Goal: Task Accomplishment & Management: Manage account settings

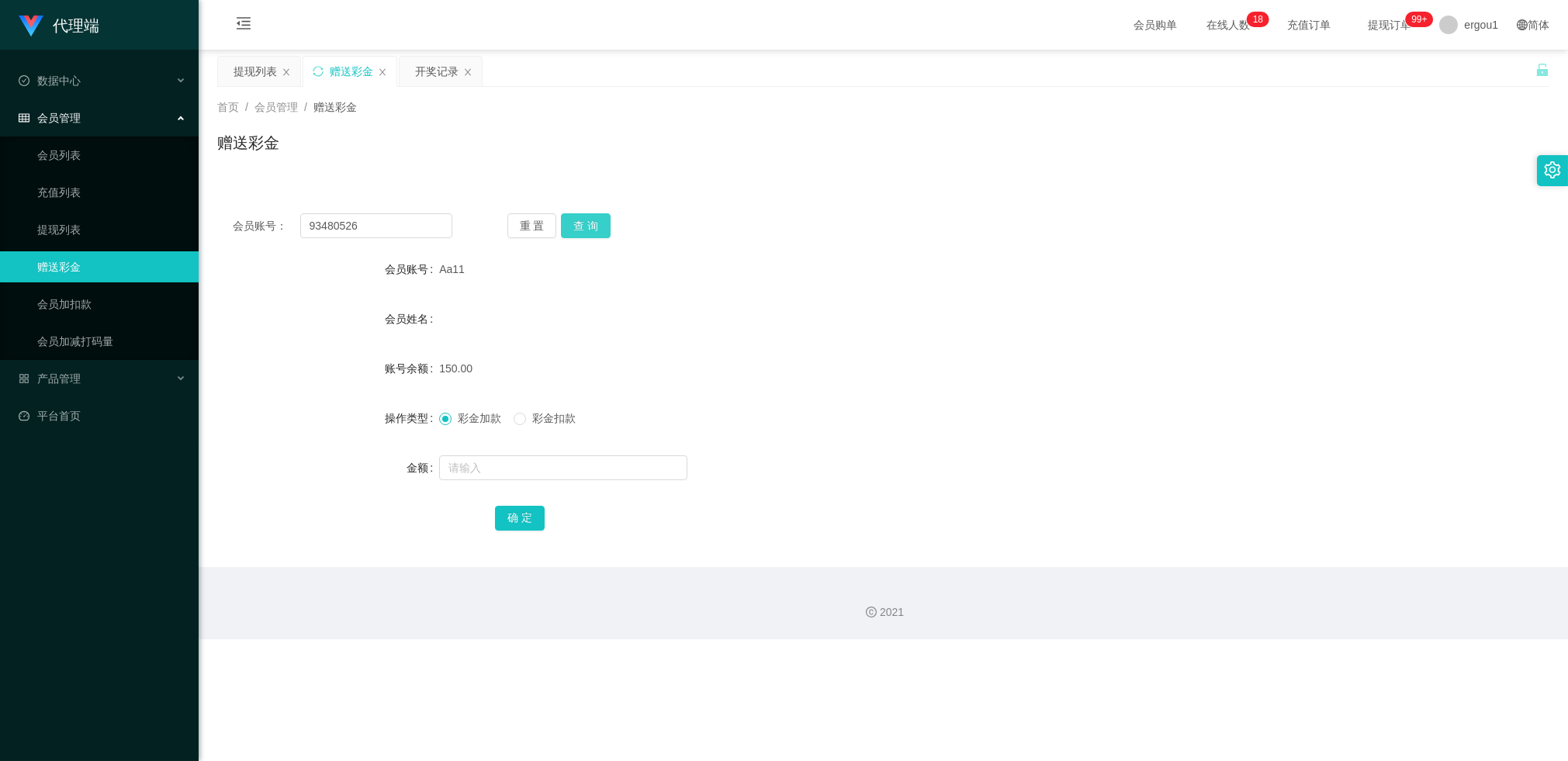
type input "93480526"
click at [572, 233] on button "查 询" at bounding box center [585, 225] width 50 height 24
click at [597, 220] on button "查 询" at bounding box center [585, 225] width 50 height 24
click at [442, 77] on div "开奖记录" at bounding box center [437, 71] width 43 height 29
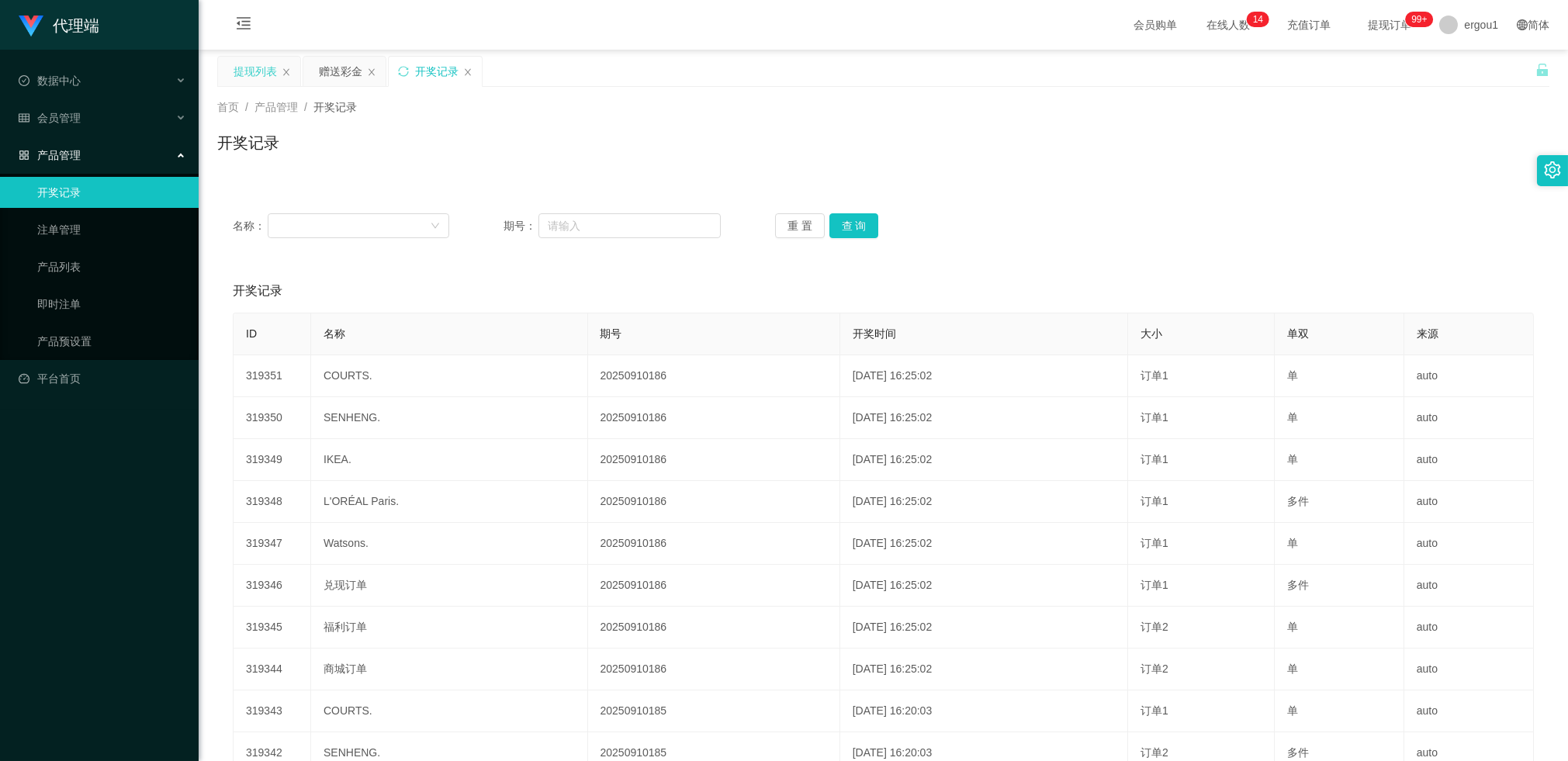
click at [235, 73] on div "提现列表" at bounding box center [255, 71] width 43 height 29
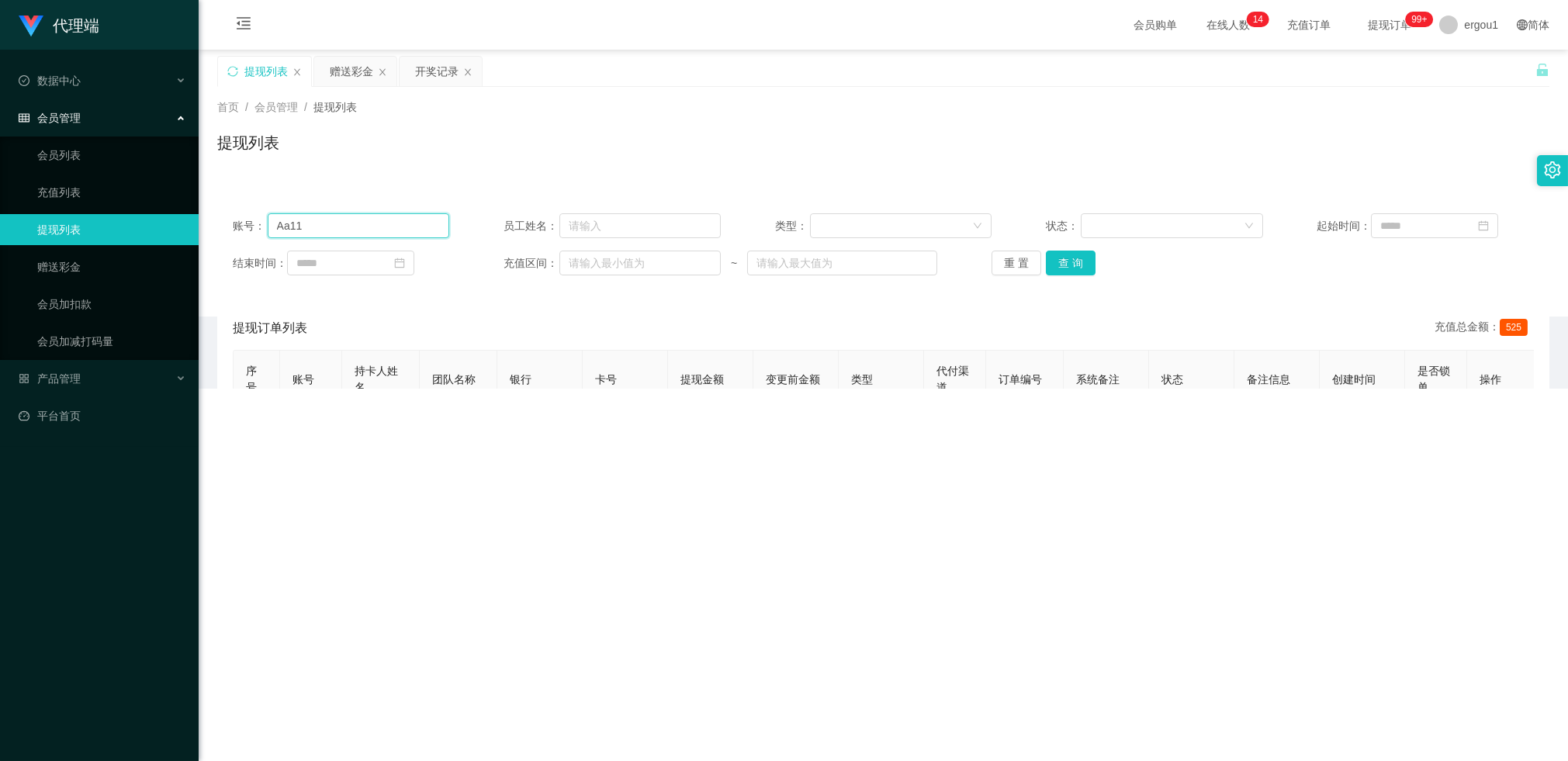
click at [362, 229] on input "Aa11" at bounding box center [358, 225] width 182 height 24
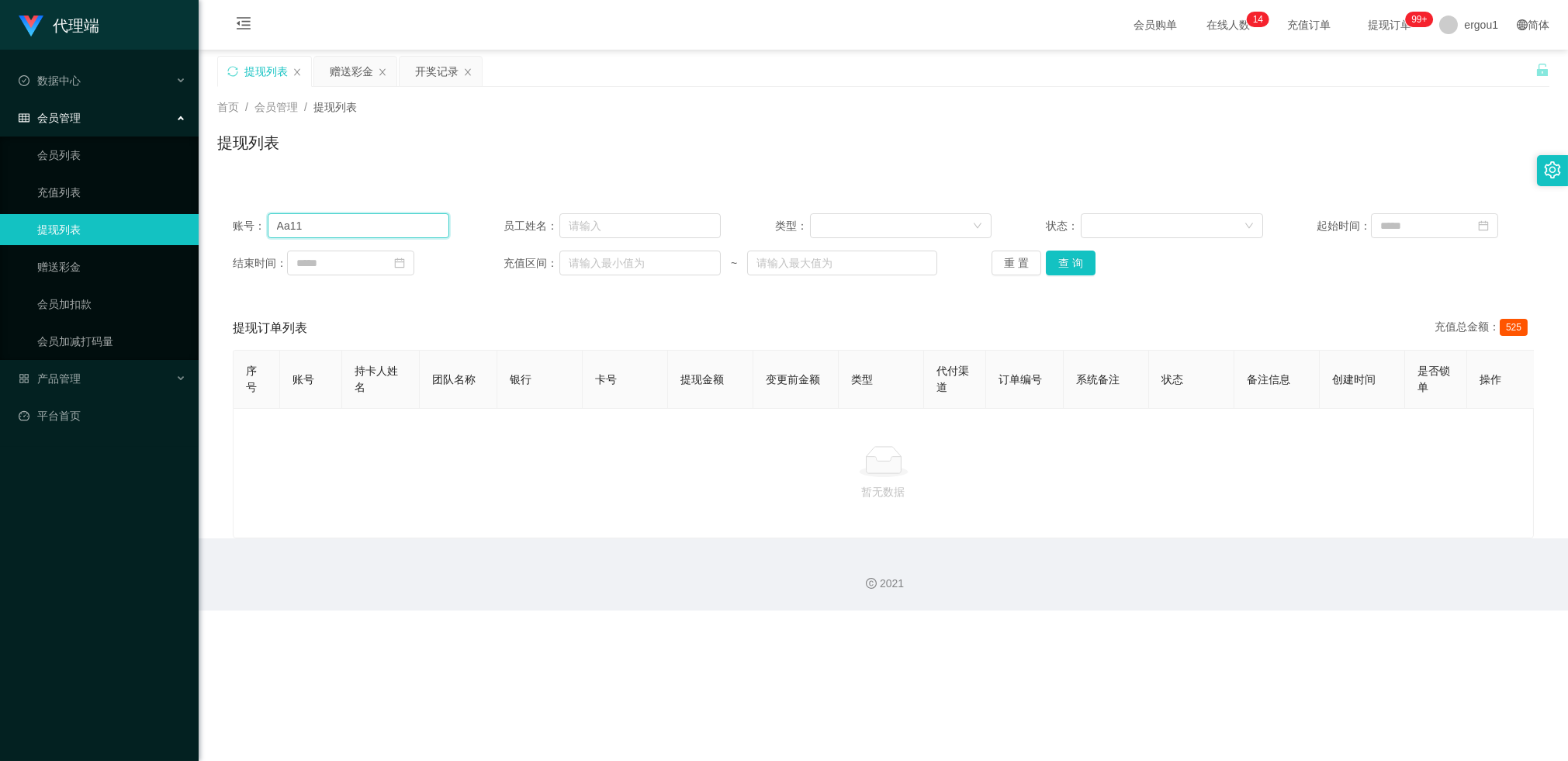
click at [362, 229] on input "Aa11" at bounding box center [358, 225] width 182 height 24
paste input "Please how much have I accumulated?"
type input "Please how much have I accumulated?"
click at [362, 234] on input "text" at bounding box center [358, 225] width 182 height 24
paste input "93480526"
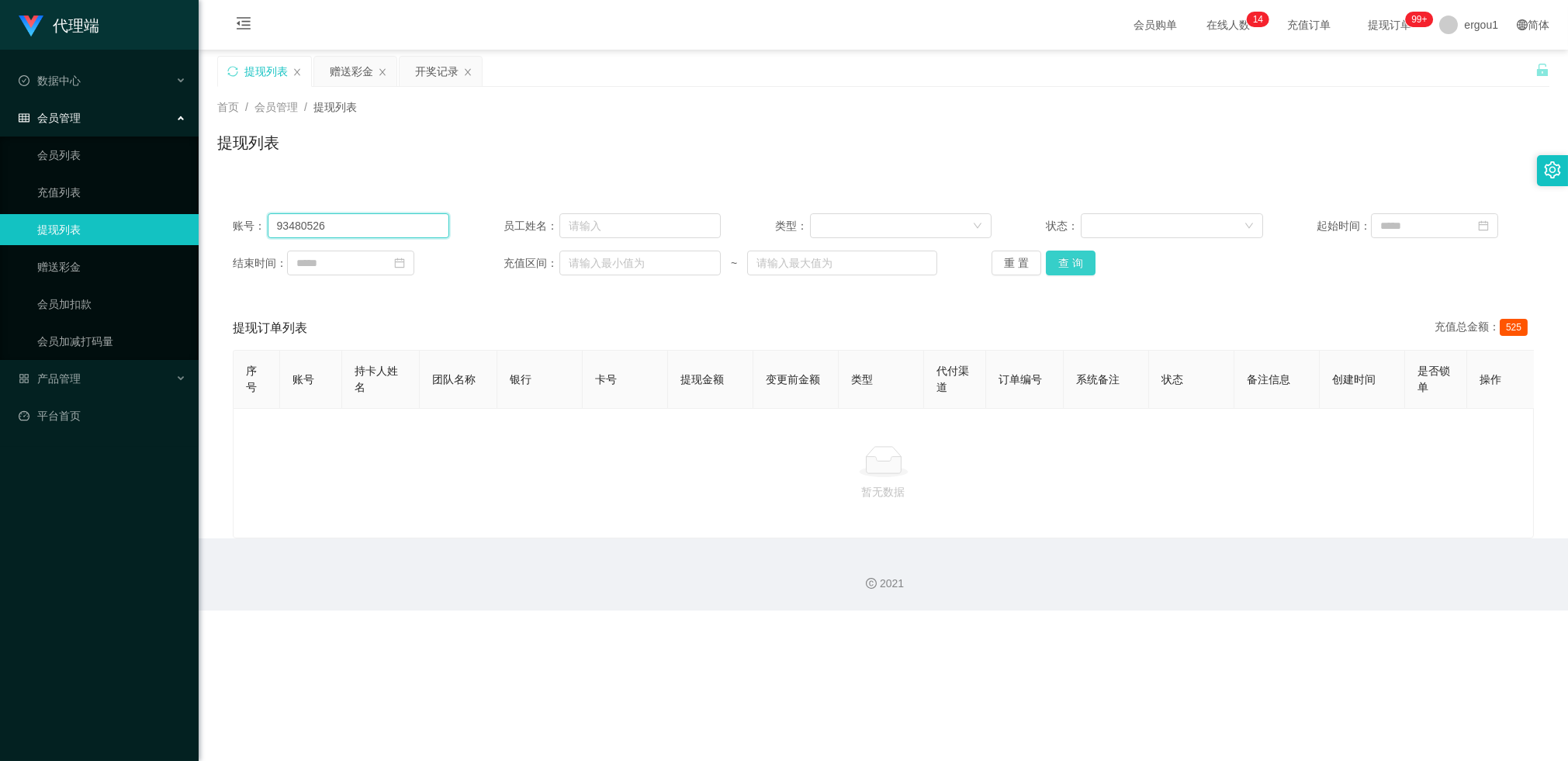
type input "93480526"
drag, startPoint x: 1066, startPoint y: 257, endPoint x: 1052, endPoint y: 245, distance: 18.4
click at [1066, 257] on button "查 询" at bounding box center [1070, 262] width 50 height 24
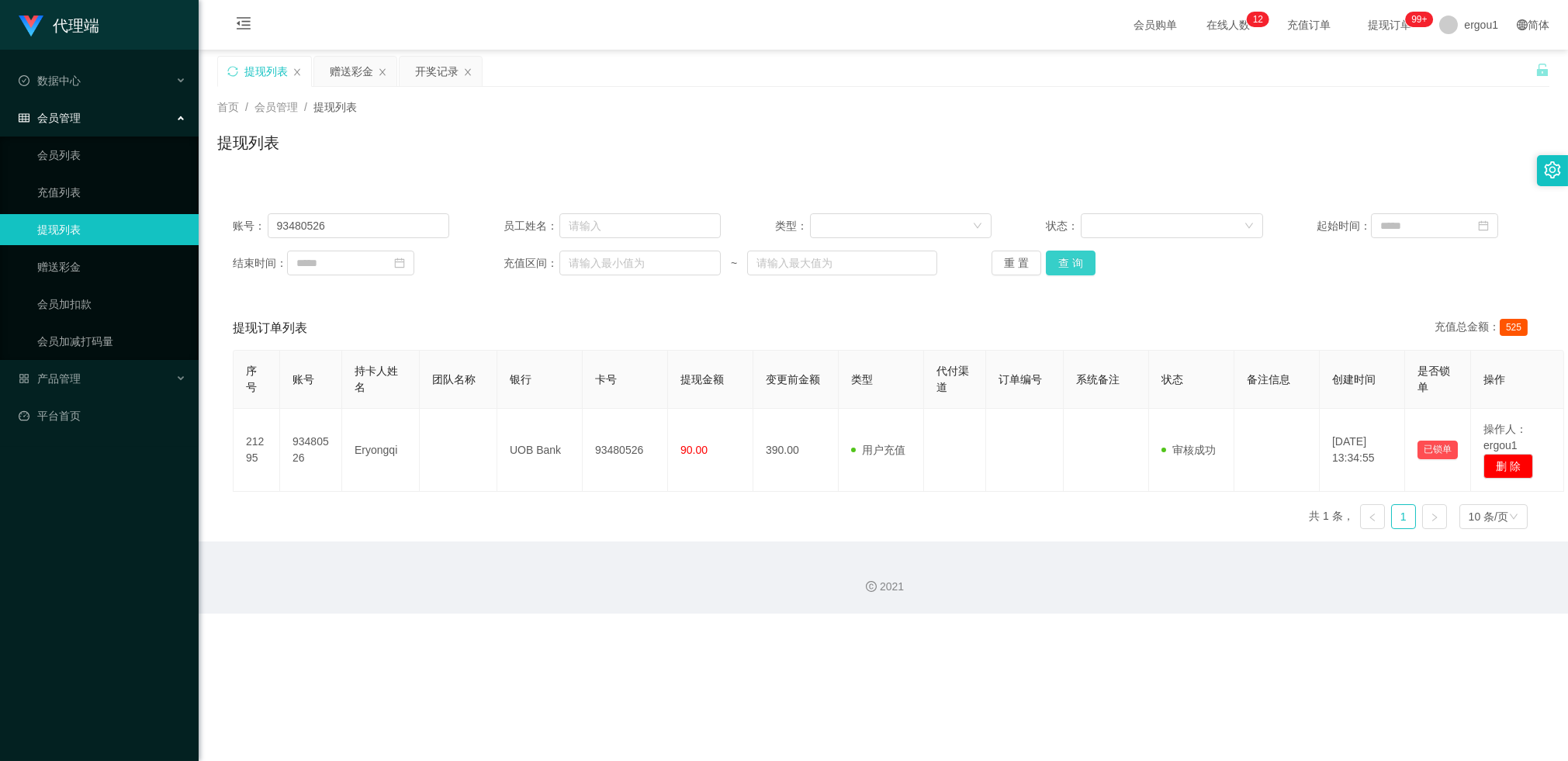
click at [1064, 261] on button "查 询" at bounding box center [1070, 262] width 50 height 24
click at [362, 76] on div "赠送彩金" at bounding box center [351, 71] width 43 height 29
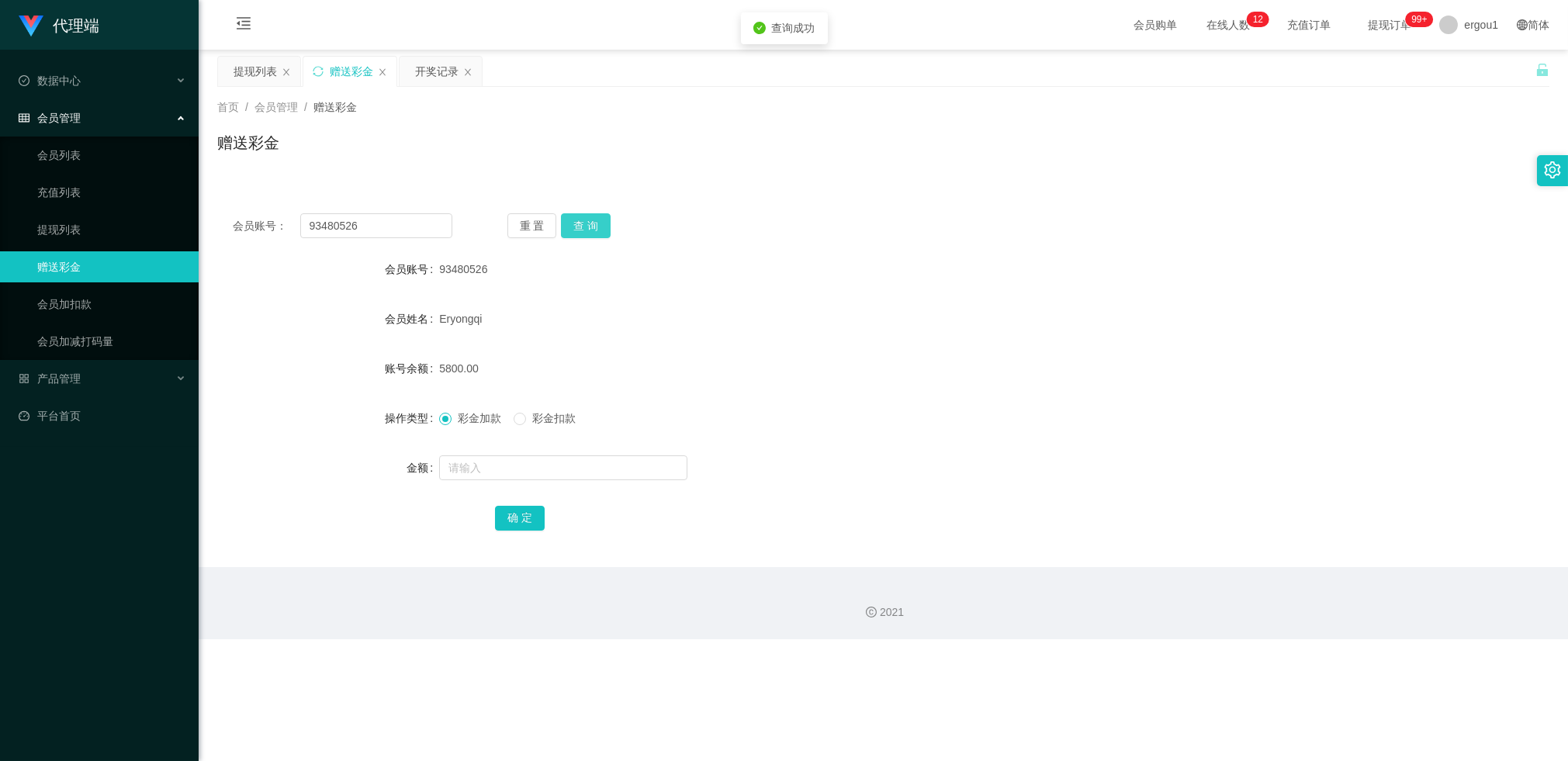
click at [594, 229] on button "查 询" at bounding box center [585, 225] width 50 height 24
click at [583, 222] on button "查 询" at bounding box center [585, 225] width 50 height 24
click at [586, 234] on button "查 询" at bounding box center [585, 225] width 50 height 24
click at [587, 216] on button "查 询" at bounding box center [585, 225] width 50 height 24
click at [584, 218] on button "查 询" at bounding box center [585, 225] width 50 height 24
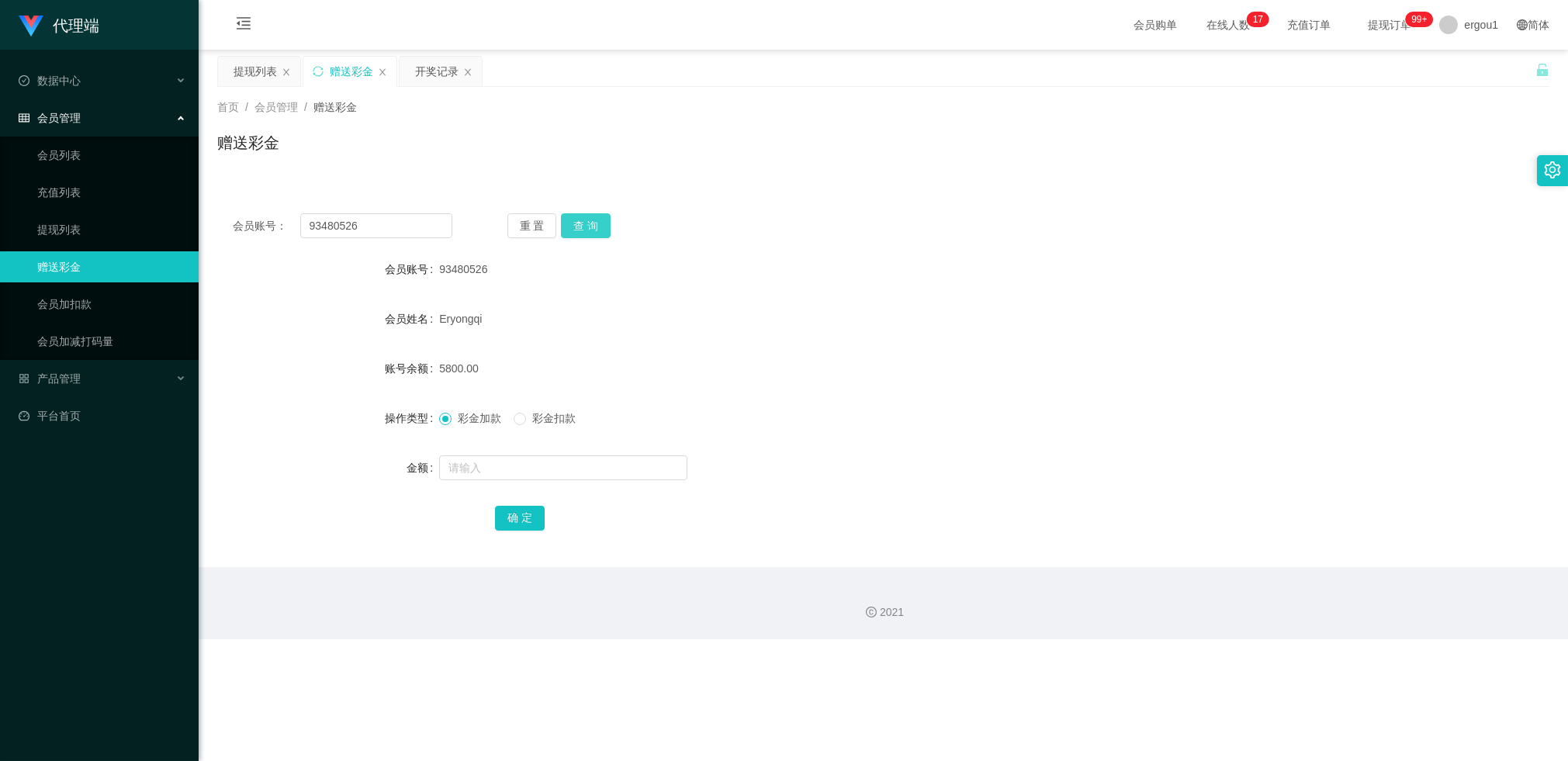
click at [574, 219] on button "查 询" at bounding box center [585, 225] width 50 height 24
click at [576, 219] on div "重 置 查 询" at bounding box center [617, 225] width 219 height 24
click at [587, 222] on button "查 询" at bounding box center [585, 225] width 50 height 24
drag, startPoint x: 515, startPoint y: 376, endPoint x: 675, endPoint y: 370, distance: 160.1
click at [602, 376] on div "800.00" at bounding box center [827, 368] width 777 height 31
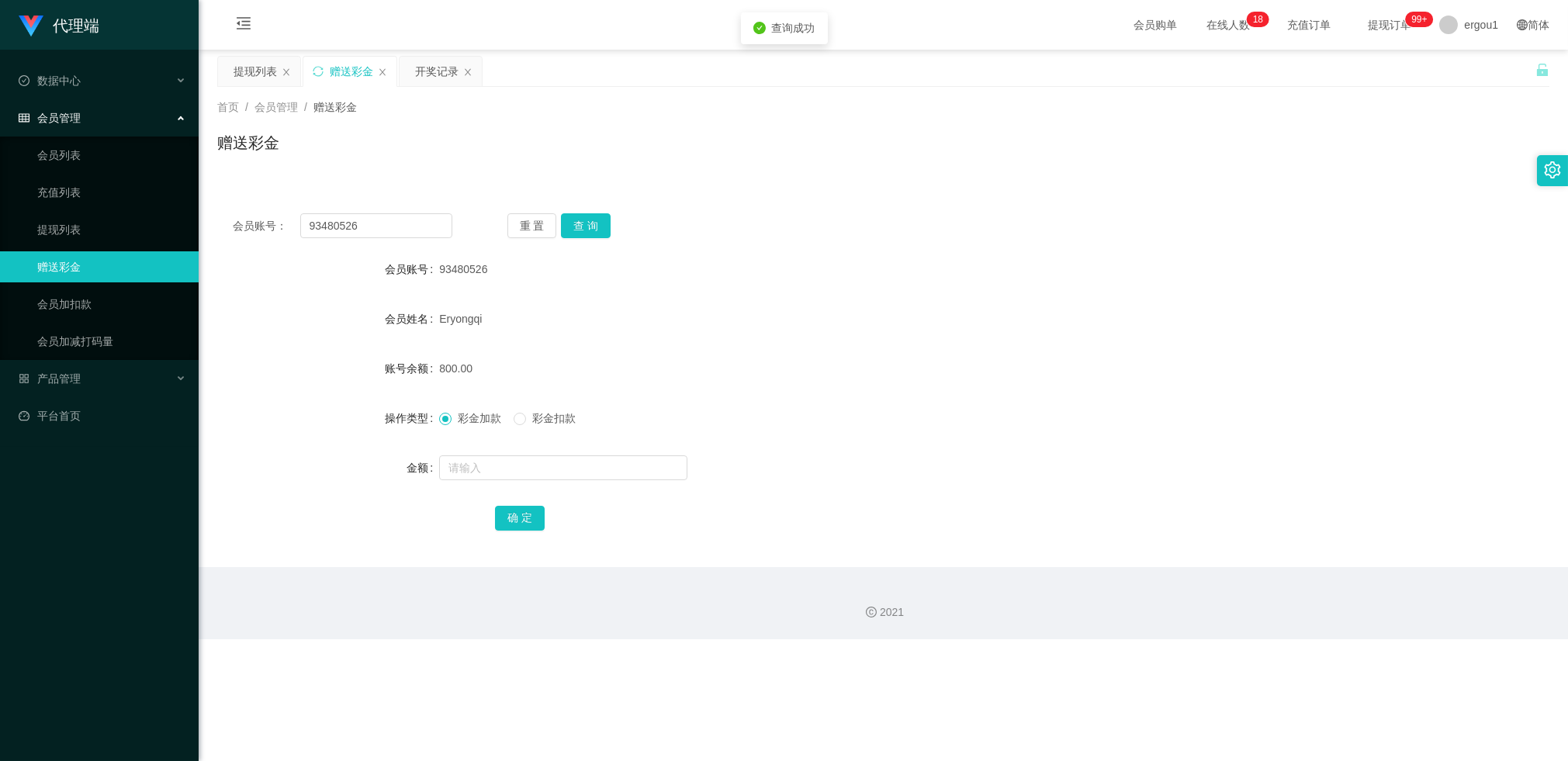
click at [679, 369] on div "800.00" at bounding box center [827, 368] width 777 height 31
click at [438, 66] on div "开奖记录" at bounding box center [437, 71] width 43 height 29
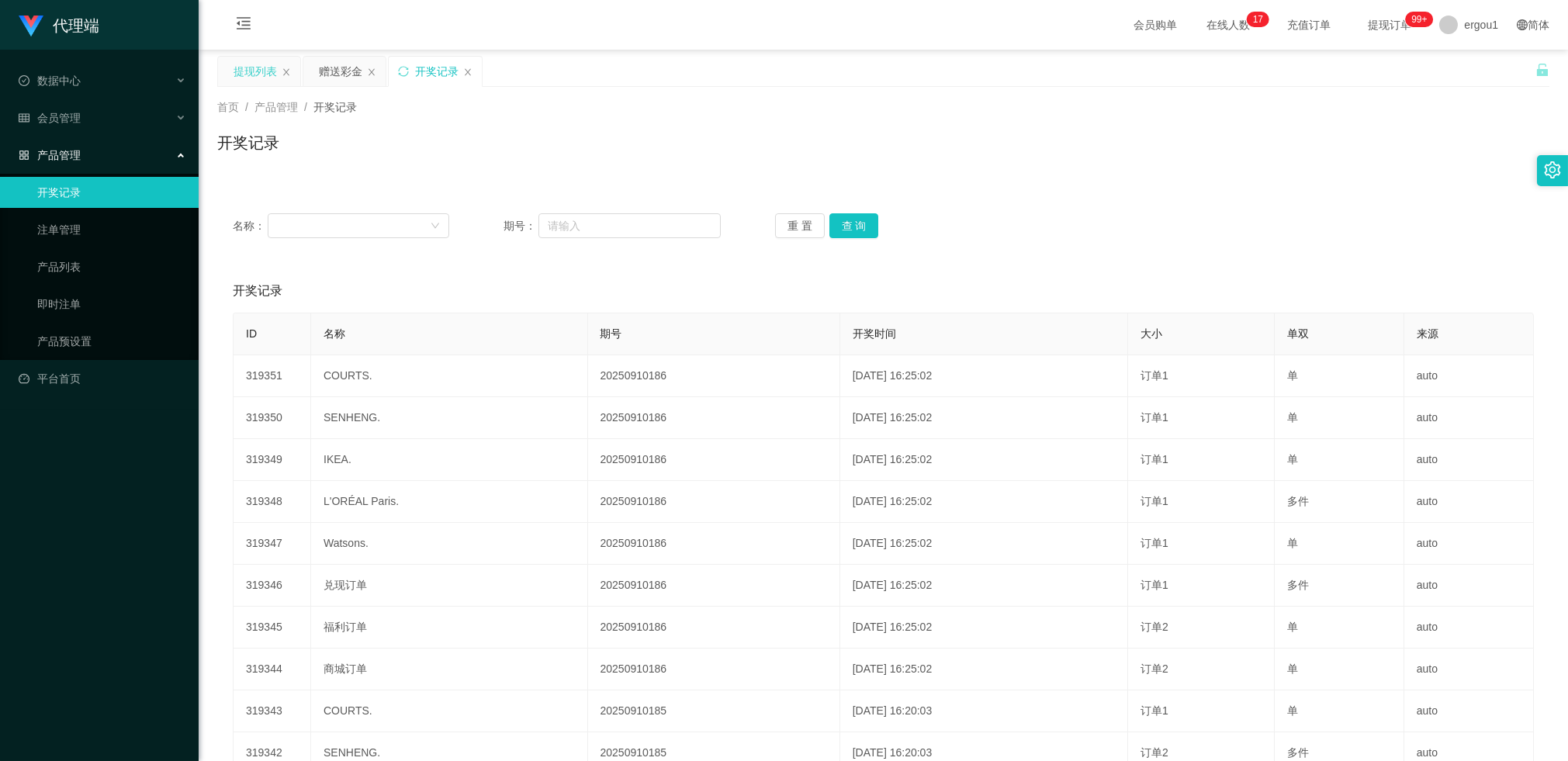
click at [267, 65] on div "提现列表" at bounding box center [255, 71] width 43 height 29
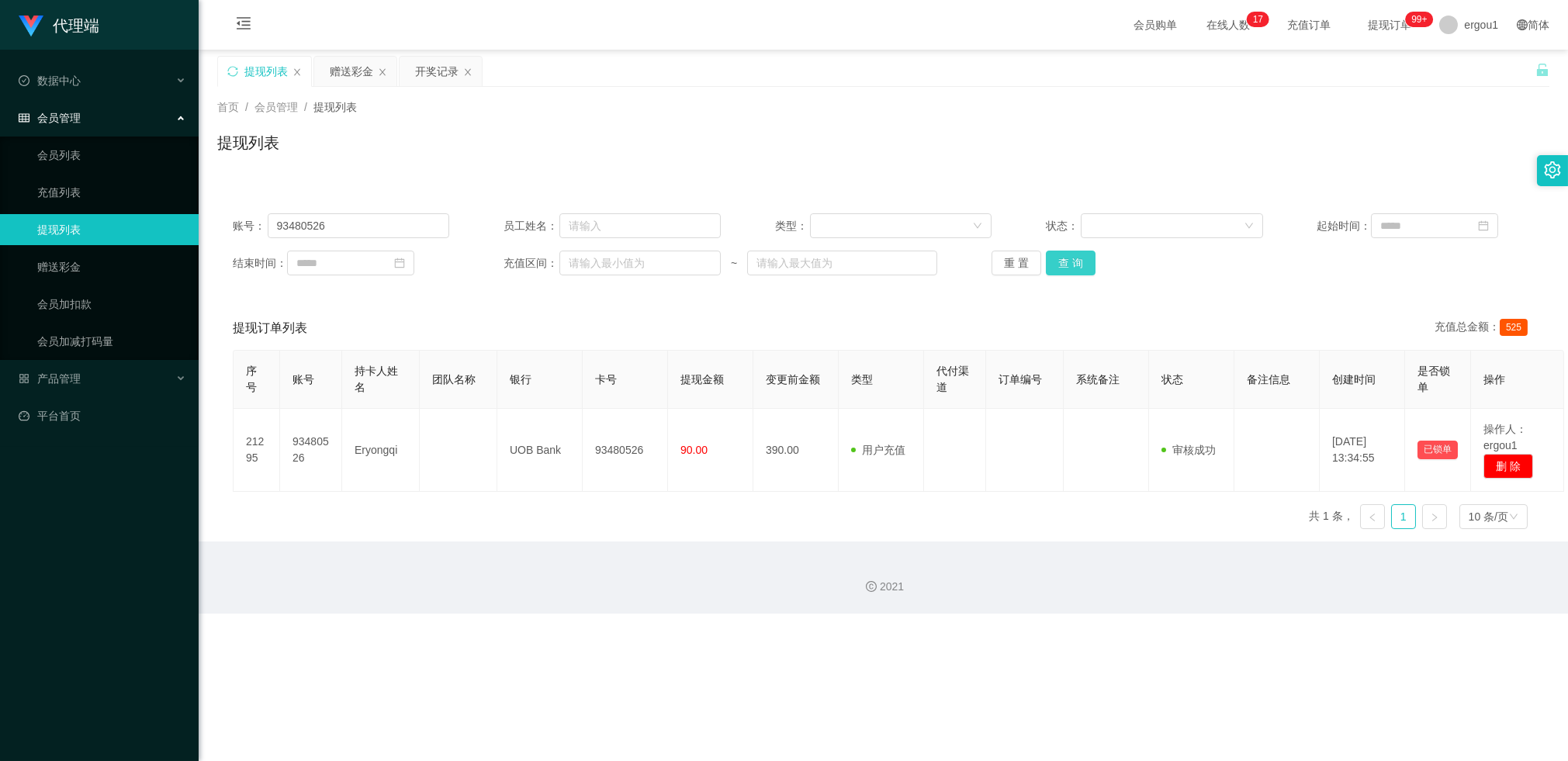
click at [1079, 264] on button "查 询" at bounding box center [1070, 262] width 50 height 24
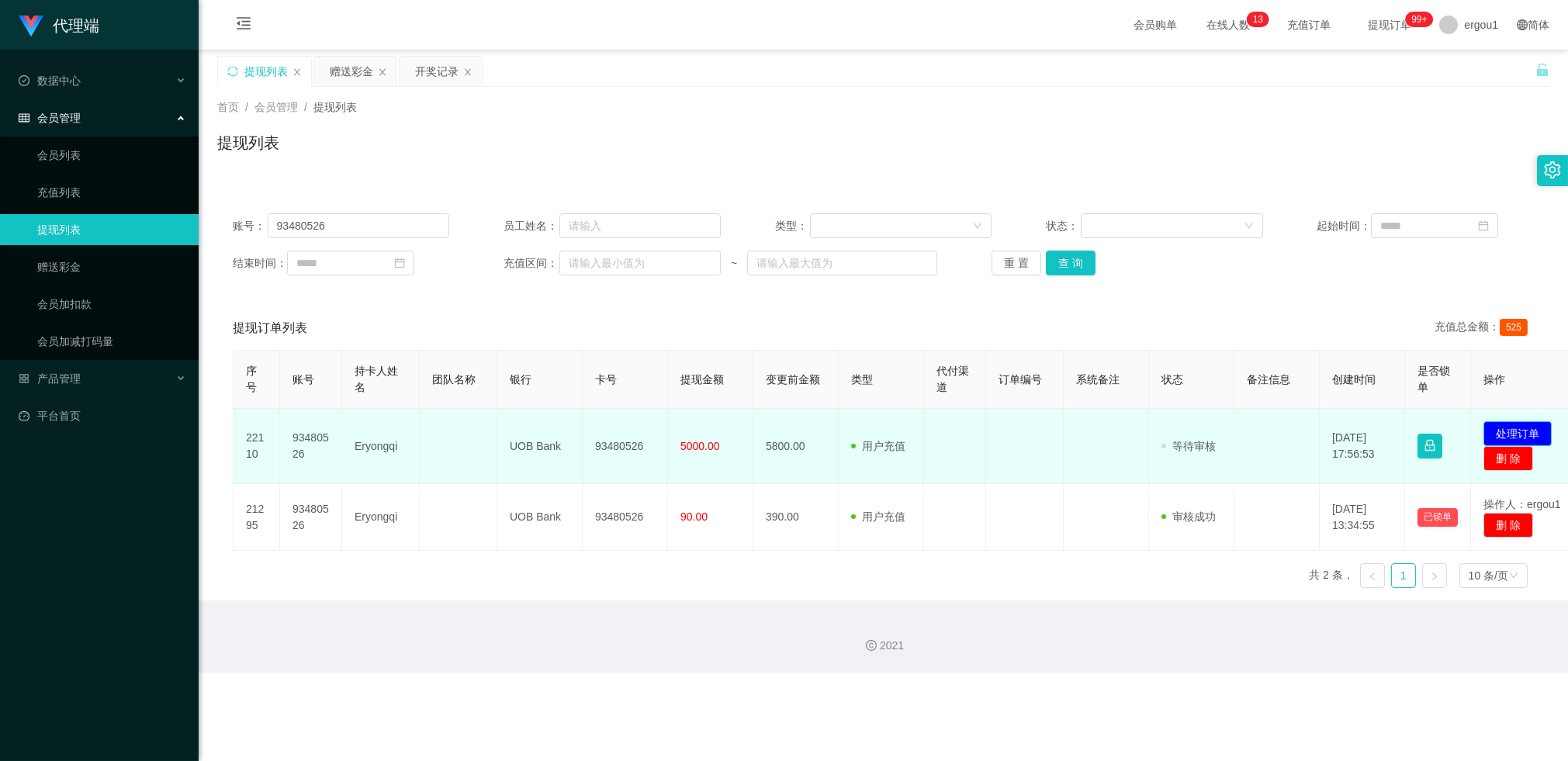
click at [1514, 427] on button "处理订单" at bounding box center [1517, 433] width 68 height 24
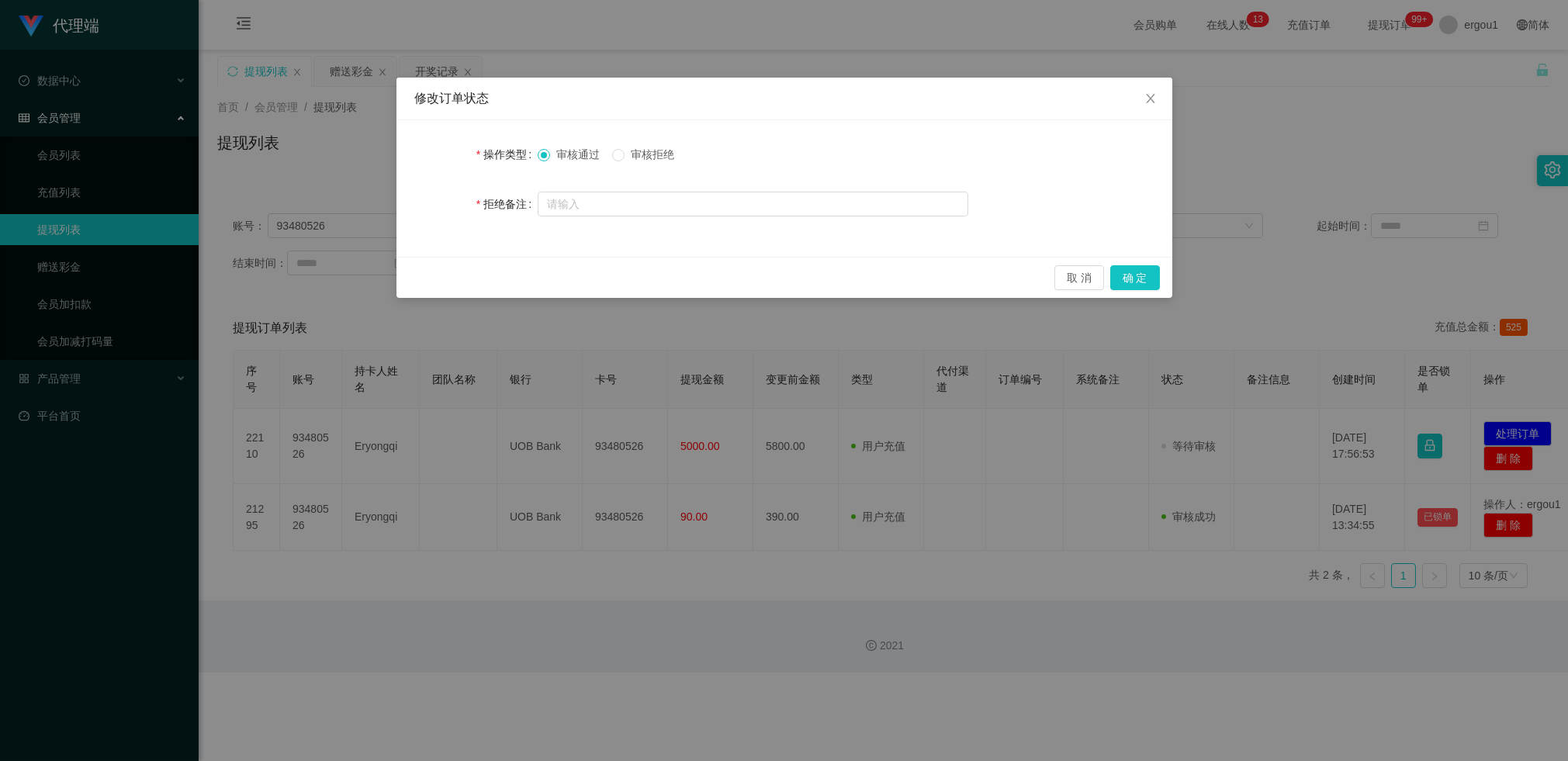
click at [642, 155] on span "审核拒绝" at bounding box center [652, 155] width 56 height 13
click at [1146, 282] on button "确 定" at bounding box center [1135, 277] width 50 height 24
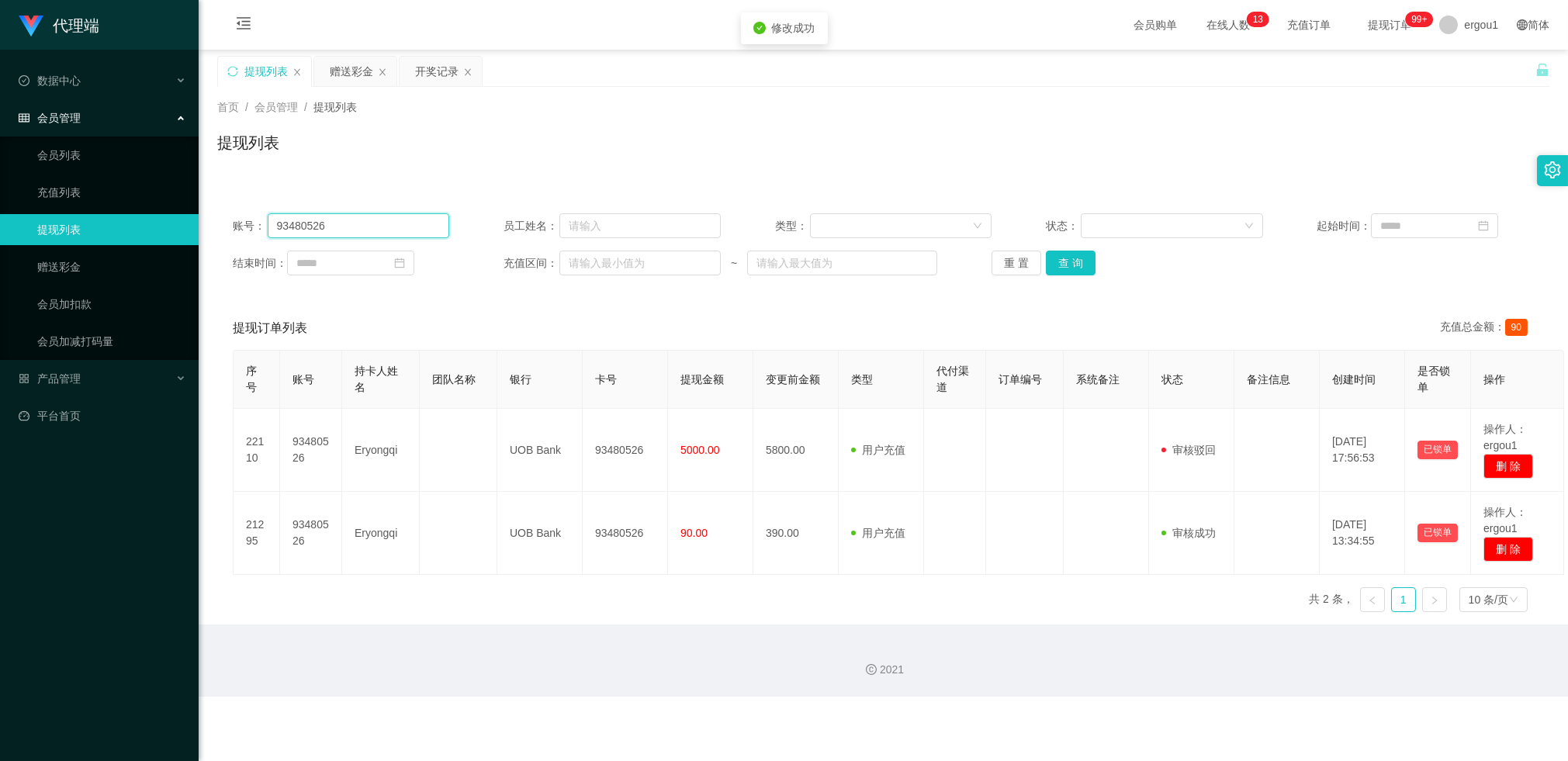
drag, startPoint x: 351, startPoint y: 219, endPoint x: 385, endPoint y: 220, distance: 34.0
click at [351, 219] on input "93480526" at bounding box center [358, 225] width 182 height 24
click at [1064, 259] on button "查 询" at bounding box center [1070, 262] width 50 height 24
click at [332, 67] on div "赠送彩金" at bounding box center [351, 71] width 43 height 29
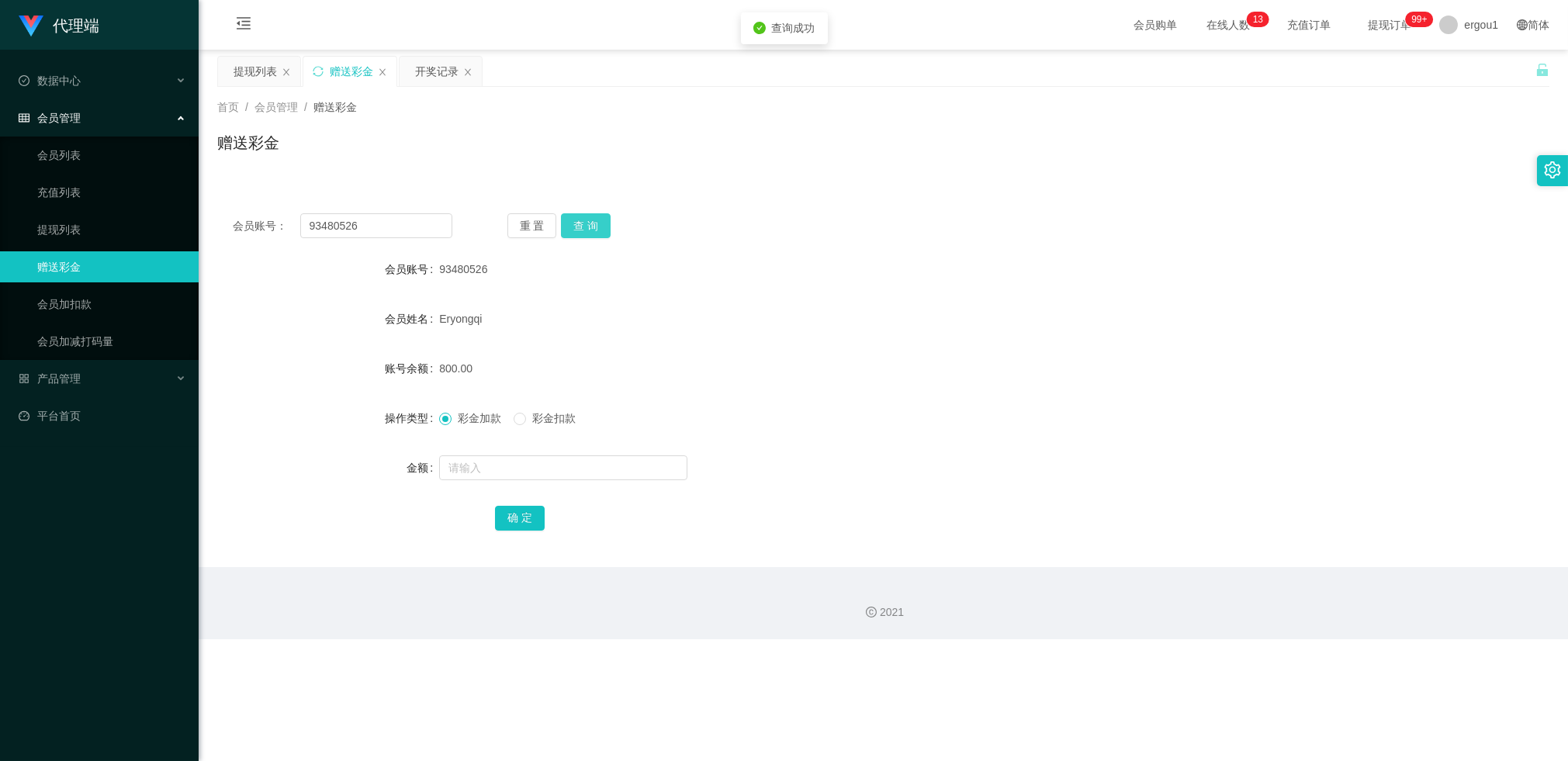
click at [595, 227] on button "查 询" at bounding box center [585, 225] width 50 height 24
click at [600, 228] on button "查 询" at bounding box center [585, 225] width 50 height 24
click at [591, 226] on button "查 询" at bounding box center [585, 225] width 50 height 24
click at [610, 358] on div "5300.00" at bounding box center [827, 368] width 777 height 31
click at [583, 229] on button "查 询" at bounding box center [585, 225] width 50 height 24
